Goal: Information Seeking & Learning: Learn about a topic

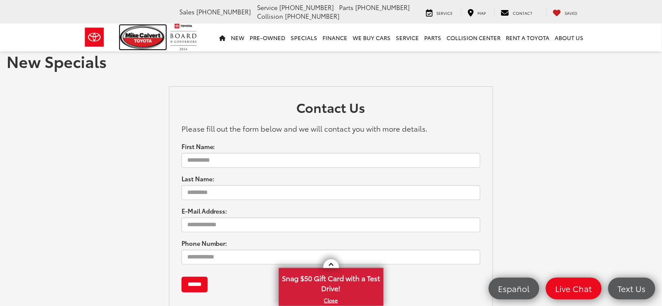
click at [141, 37] on img at bounding box center [143, 37] width 46 height 24
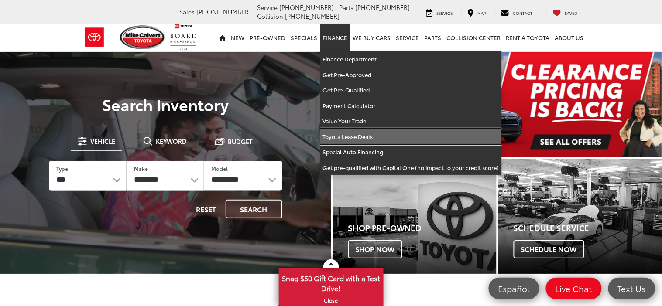
click at [346, 134] on link "Toyota Lease Deals" at bounding box center [410, 137] width 181 height 16
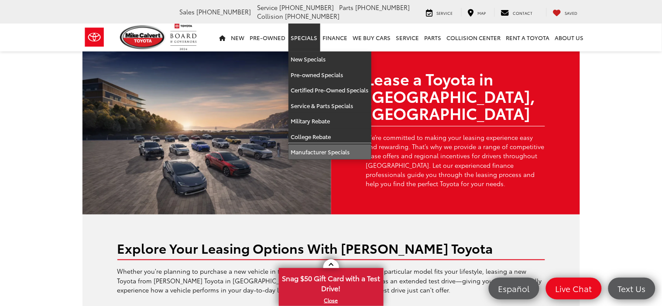
click at [311, 150] on link "Manufacturer Specials" at bounding box center [329, 151] width 83 height 15
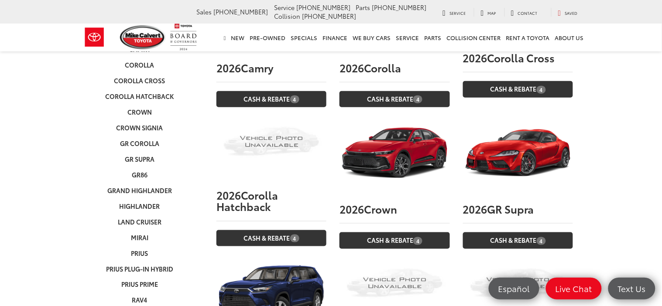
scroll to position [150, 0]
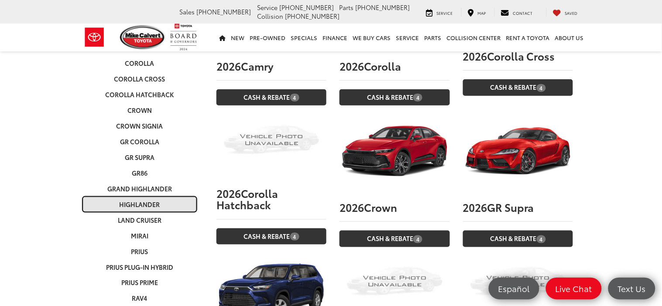
click at [138, 197] on link "Highlander" at bounding box center [139, 205] width 115 height 16
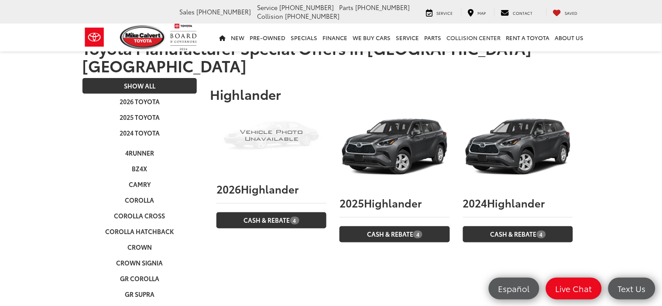
scroll to position [0, 0]
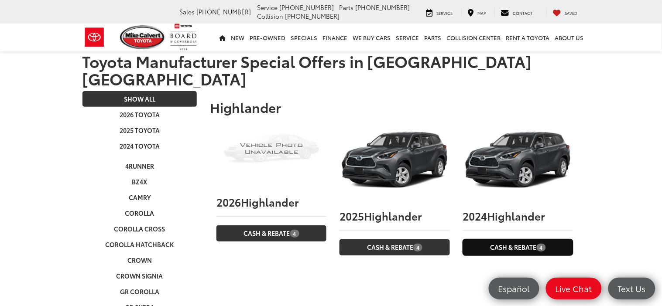
click at [507, 239] on link "Cash & Rebate 4" at bounding box center [518, 247] width 110 height 16
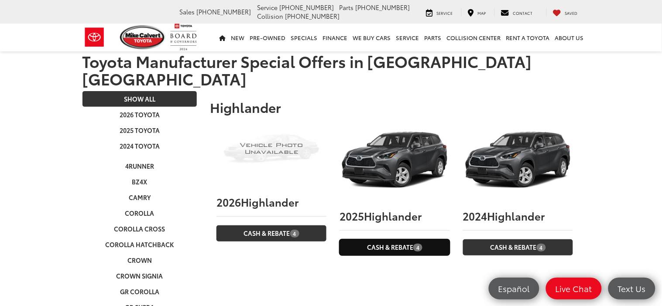
click at [381, 239] on link "Cash & Rebate 4" at bounding box center [394, 247] width 110 height 16
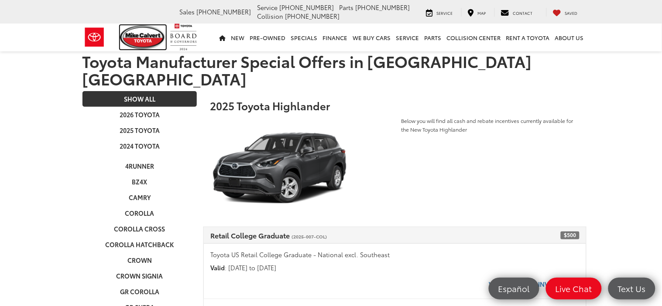
click at [151, 38] on img at bounding box center [143, 37] width 46 height 24
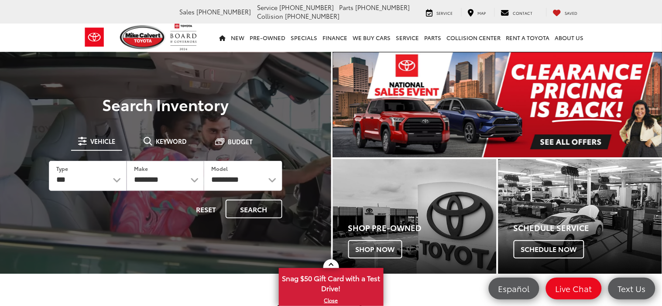
click at [574, 141] on img "carousel slide number 1 of 1" at bounding box center [497, 104] width 329 height 105
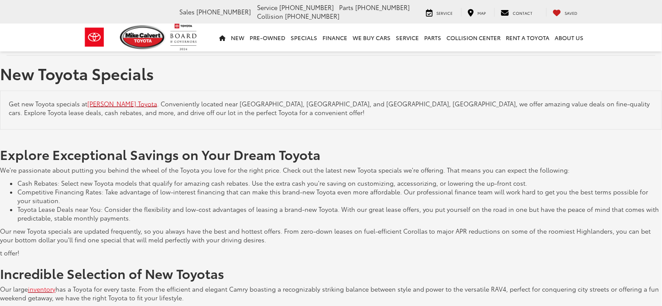
scroll to position [0, 4]
